Goal: Task Accomplishment & Management: Manage account settings

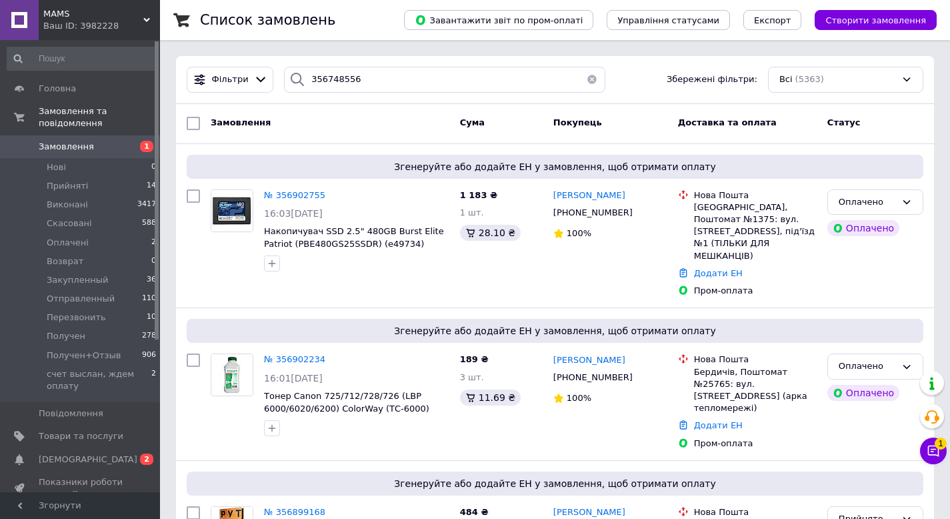
type input "356748556"
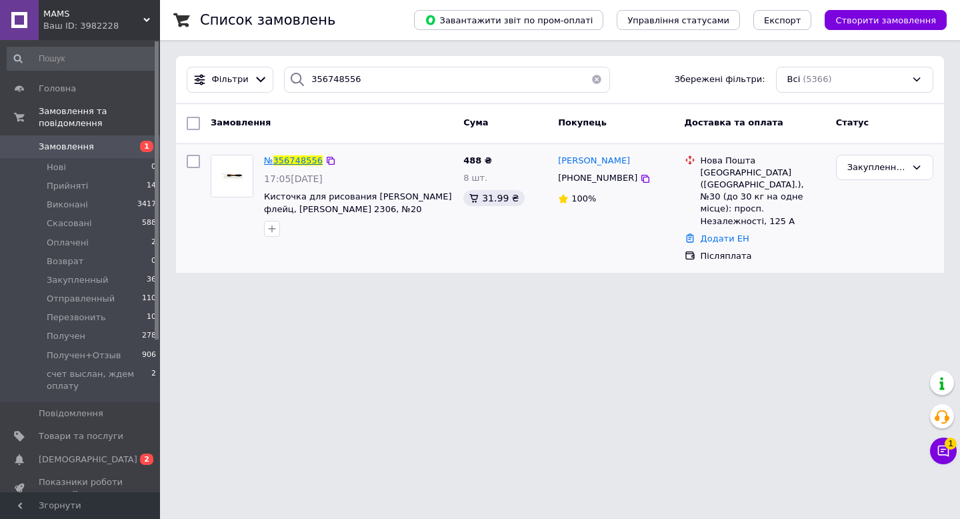
click at [301, 161] on span "356748556" at bounding box center [297, 160] width 49 height 10
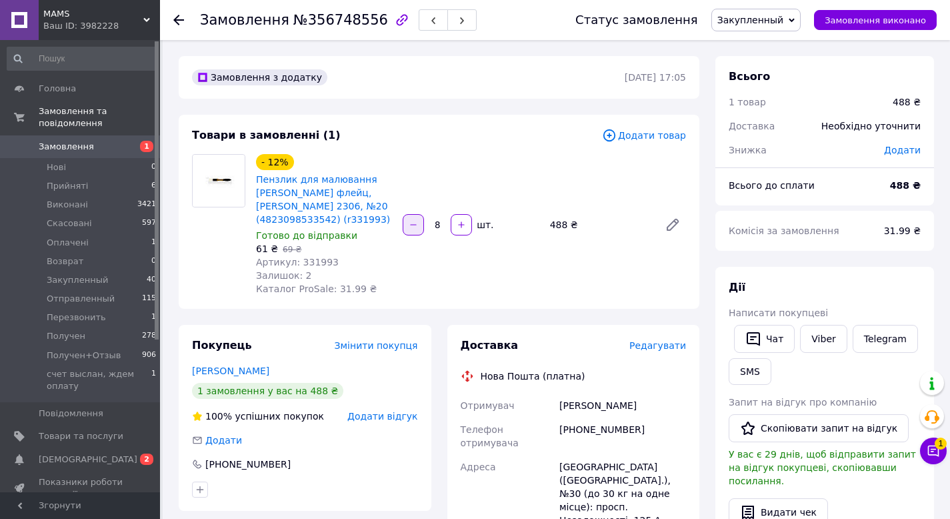
click at [415, 224] on icon "button" at bounding box center [413, 224] width 9 height 9
type input "7"
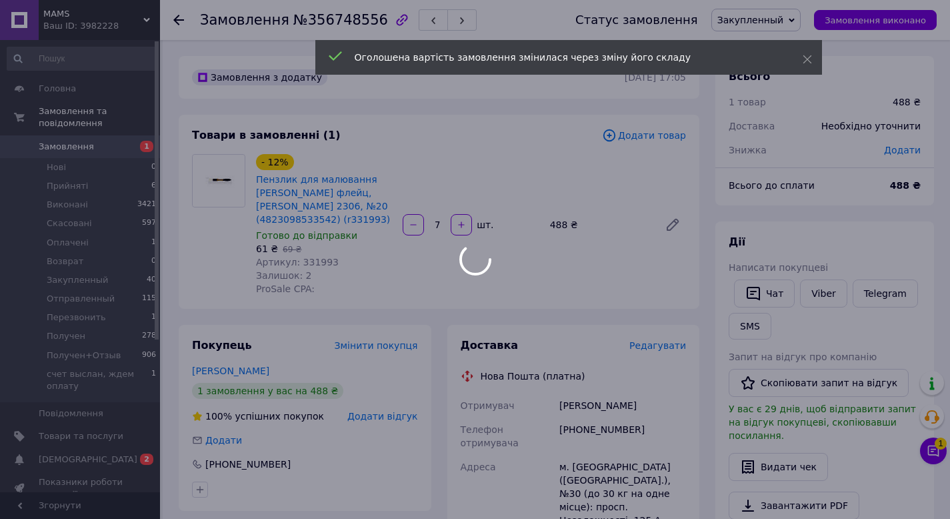
scroll to position [32, 0]
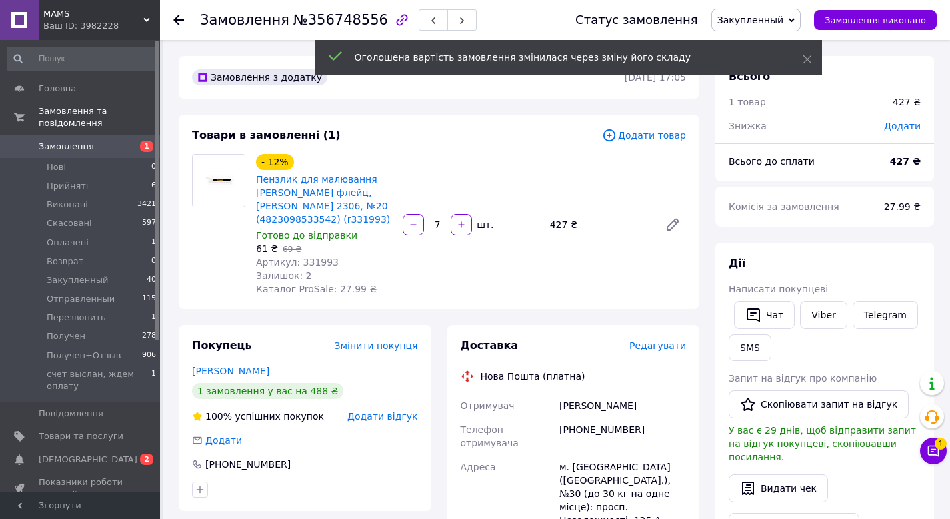
click at [64, 147] on span "Замовлення" at bounding box center [66, 147] width 55 height 12
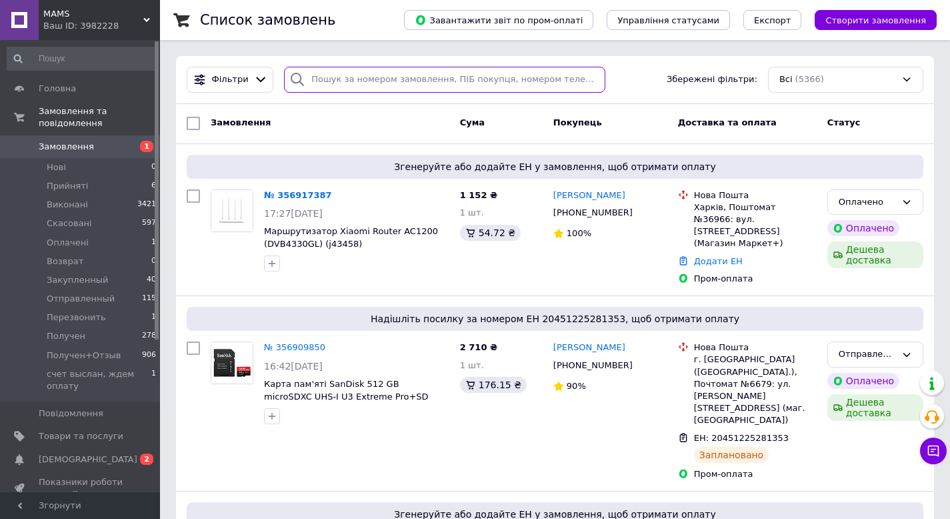
click at [349, 74] on input "search" at bounding box center [444, 80] width 321 height 26
paste input "22+380951127436"
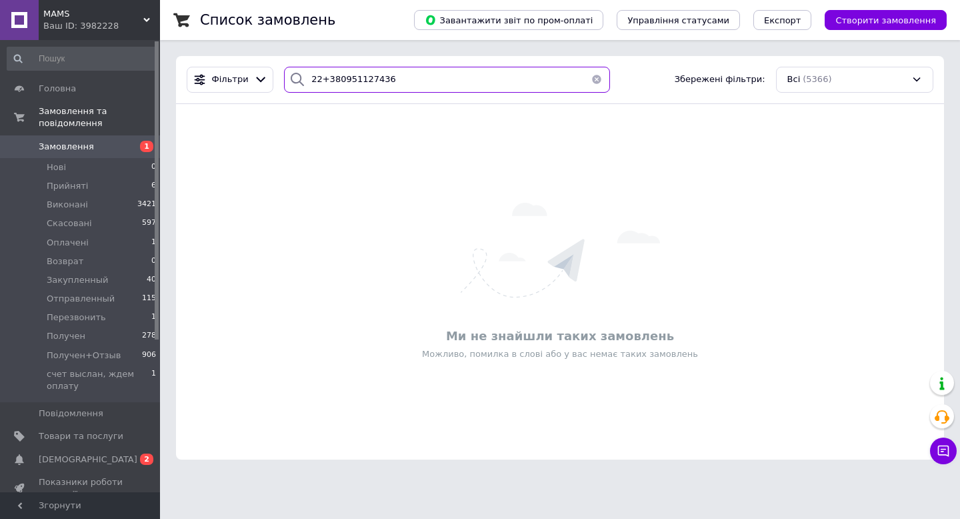
drag, startPoint x: 318, startPoint y: 81, endPoint x: 293, endPoint y: 81, distance: 25.3
click at [293, 81] on div "22+380951127436" at bounding box center [447, 80] width 326 height 26
type input "[PHONE_NUMBER]"
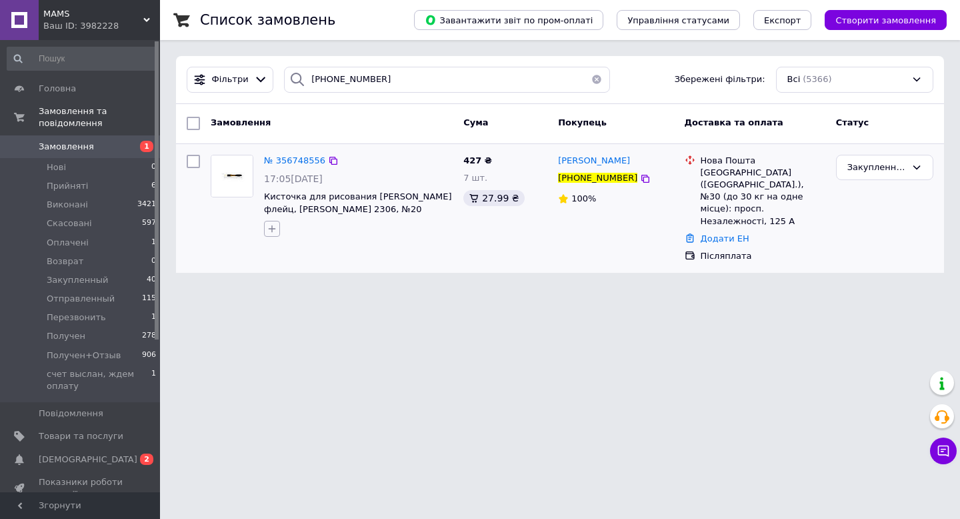
click at [272, 230] on icon "button" at bounding box center [272, 228] width 11 height 11
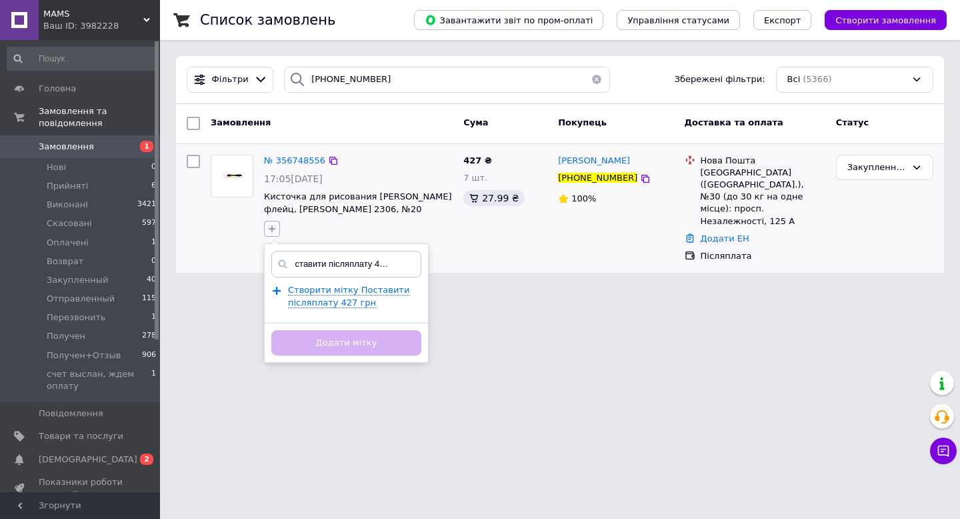
scroll to position [0, 16]
type input "Поставити післяплату 427 грн!"
click at [331, 301] on span "Створити мітку Поставити післяплату 427 грн!" at bounding box center [348, 296] width 121 height 23
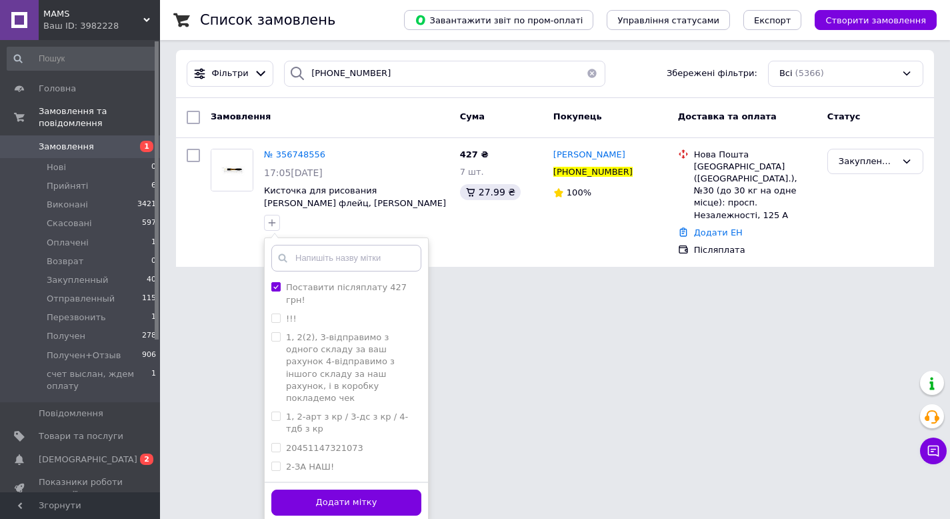
scroll to position [10, 0]
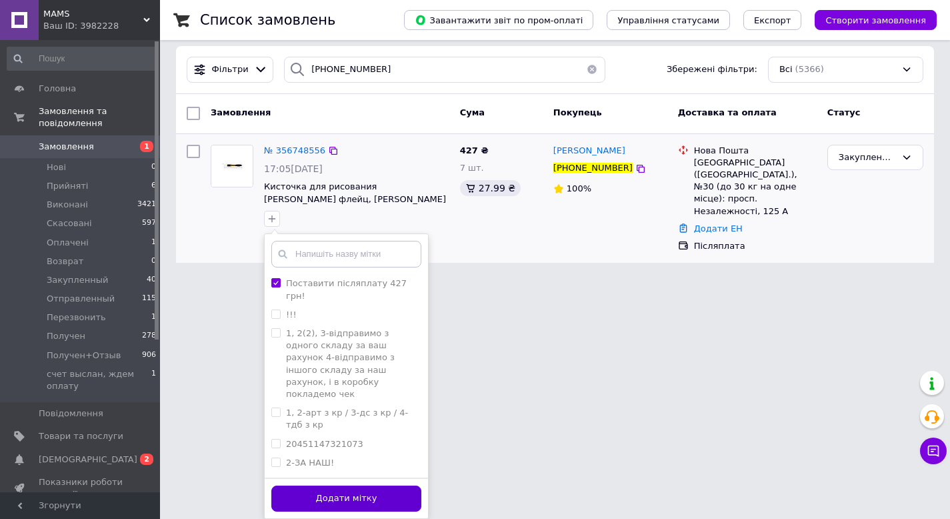
click at [328, 494] on button "Додати мітку" at bounding box center [346, 498] width 150 height 26
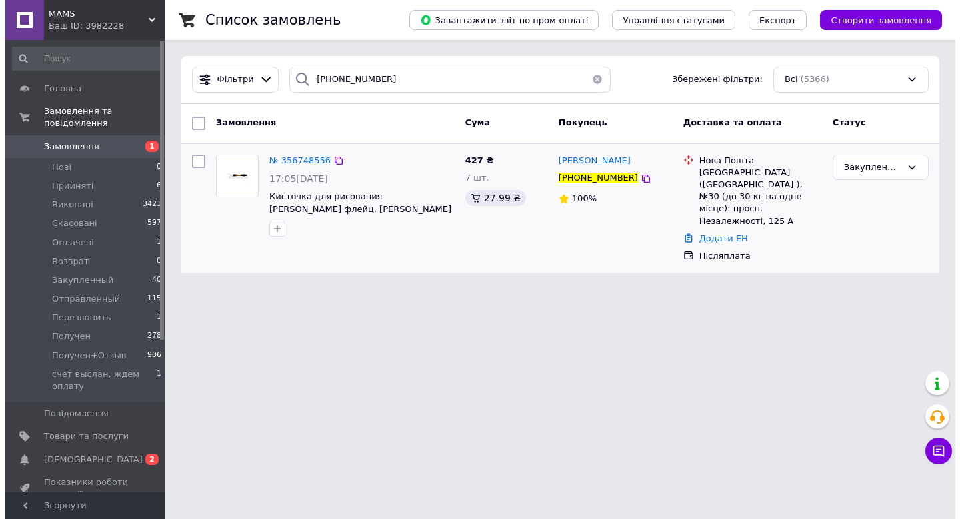
scroll to position [0, 0]
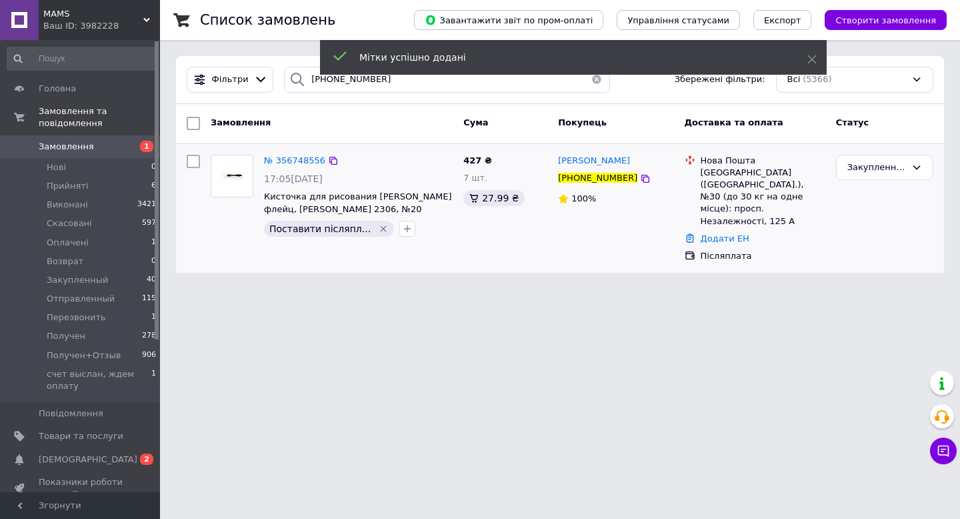
click at [82, 145] on span "Замовлення" at bounding box center [66, 147] width 55 height 12
